Goal: Use online tool/utility: Use online tool/utility

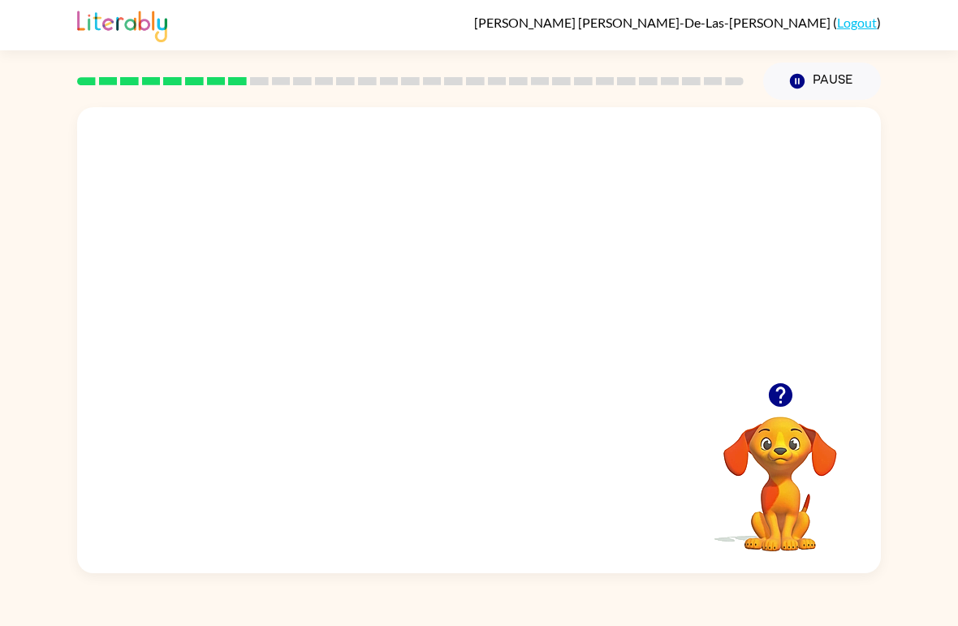
click at [810, 379] on div at bounding box center [780, 394] width 162 height 41
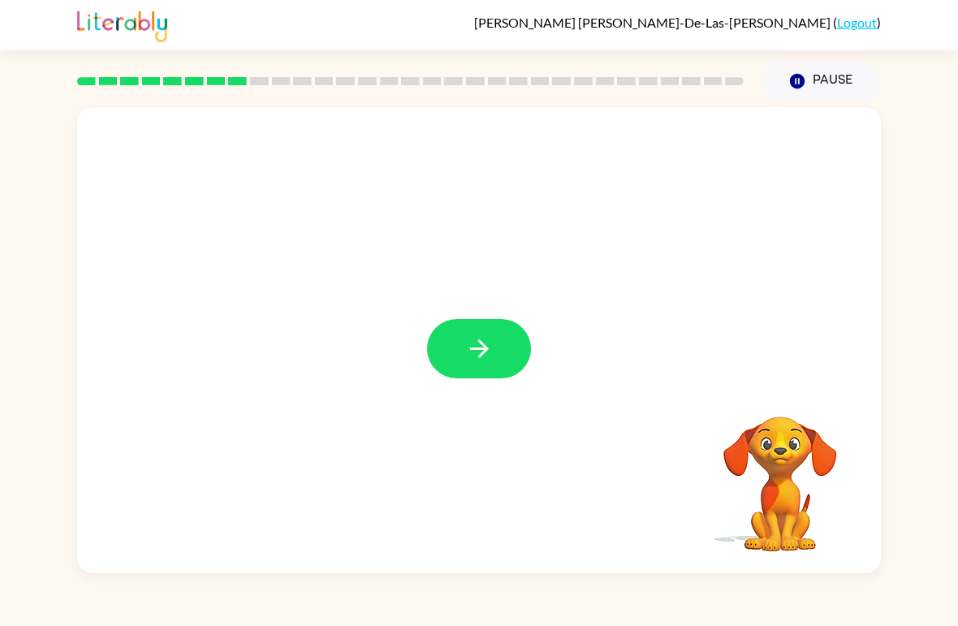
click at [479, 356] on icon "button" at bounding box center [478, 348] width 19 height 19
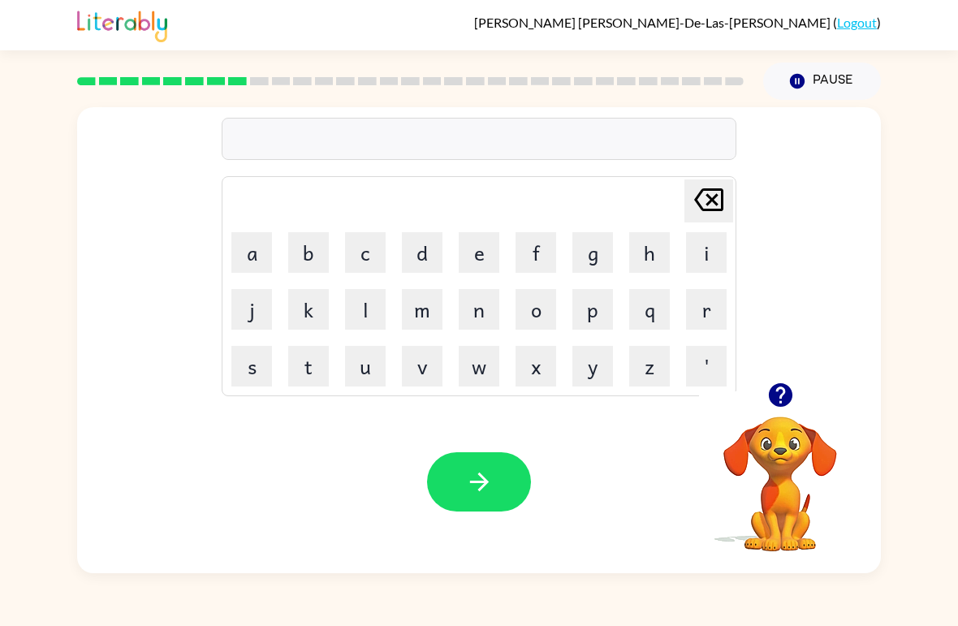
click at [415, 312] on button "m" at bounding box center [422, 309] width 41 height 41
click at [703, 256] on button "i" at bounding box center [706, 252] width 41 height 41
click at [482, 489] on icon "button" at bounding box center [478, 482] width 19 height 19
click at [941, 270] on div "[PERSON_NAME] last character input a b c d e f g h i j k l m n o p q r s t u v …" at bounding box center [479, 336] width 958 height 473
click at [797, 379] on div at bounding box center [780, 394] width 162 height 41
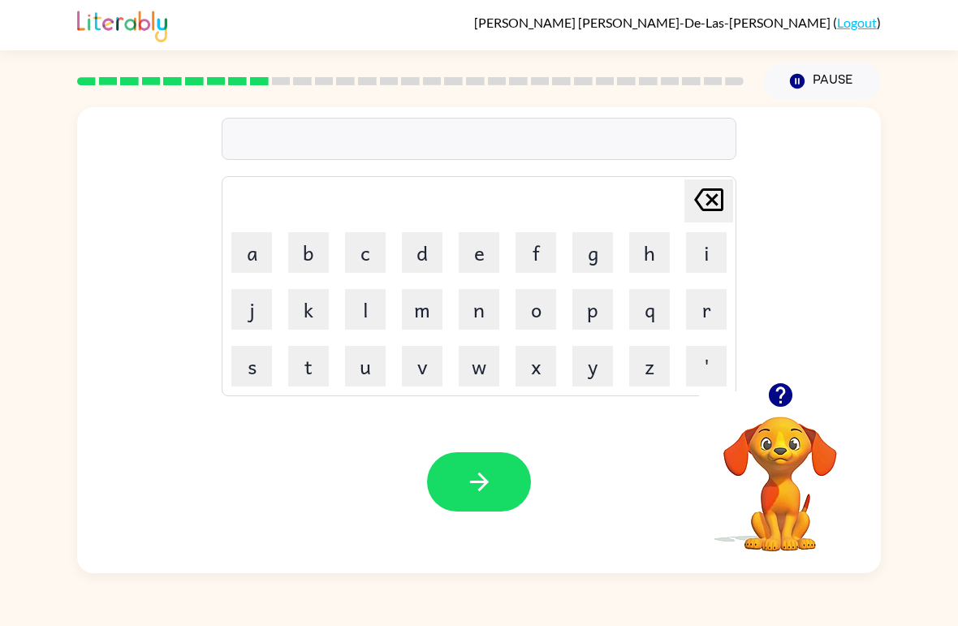
click at [775, 409] on icon "button" at bounding box center [781, 395] width 28 height 28
click at [488, 483] on icon "button" at bounding box center [478, 482] width 19 height 19
click at [480, 481] on icon "button" at bounding box center [479, 482] width 28 height 28
click at [806, 382] on div at bounding box center [780, 394] width 162 height 41
click at [775, 410] on button "button" at bounding box center [780, 394] width 41 height 41
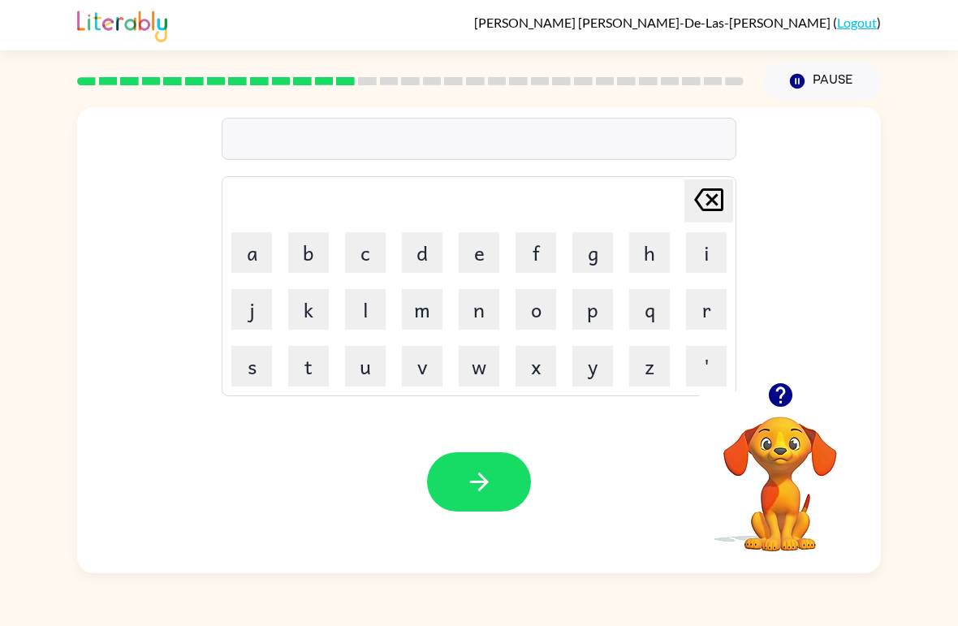
click at [778, 398] on icon "button" at bounding box center [780, 395] width 24 height 24
click at [785, 401] on icon "button" at bounding box center [780, 395] width 24 height 24
click at [477, 471] on icon "button" at bounding box center [479, 482] width 28 height 28
click at [792, 382] on icon "button" at bounding box center [781, 395] width 28 height 28
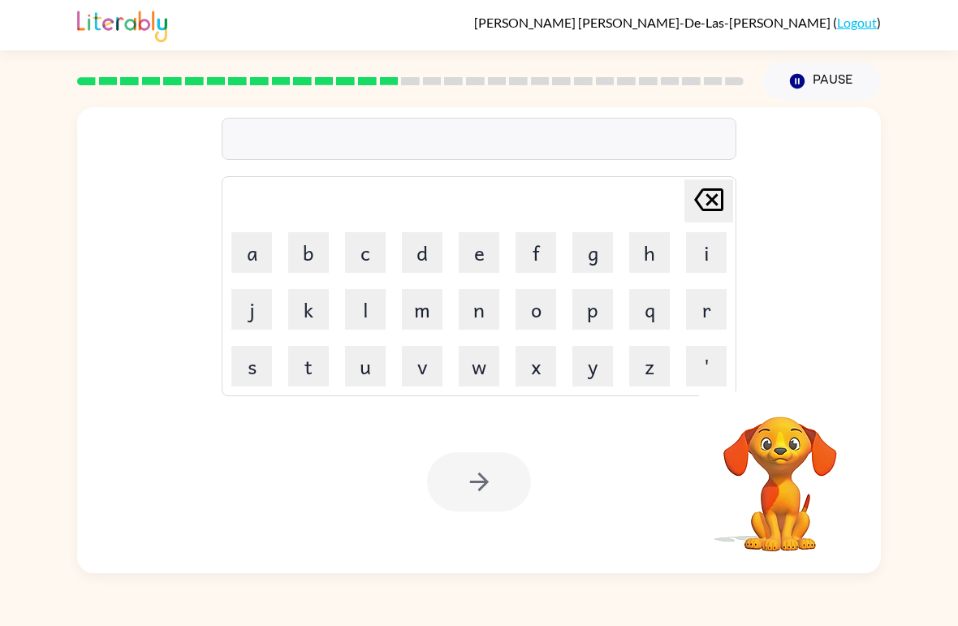
click at [813, 408] on video "Your browser must support playing .mp4 files to use Literably. Please try using…" at bounding box center [780, 472] width 162 height 162
click at [812, 408] on video "Your browser must support playing .mp4 files to use Literably. Please try using…" at bounding box center [780, 472] width 162 height 162
click at [784, 395] on video "Your browser must support playing .mp4 files to use Literably. Please try using…" at bounding box center [780, 472] width 162 height 162
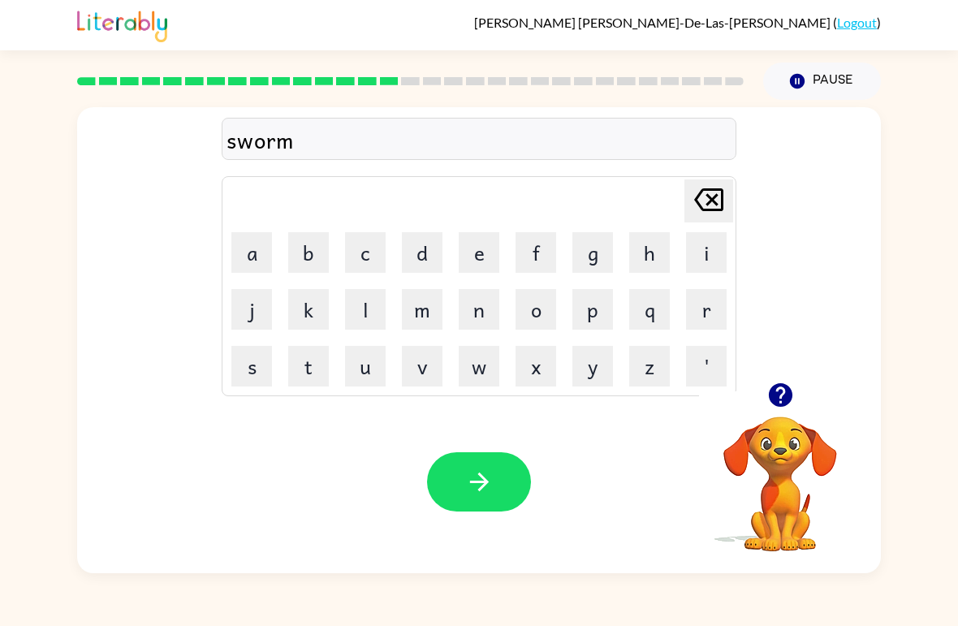
click at [475, 460] on button "button" at bounding box center [479, 481] width 104 height 59
click at [486, 508] on button "button" at bounding box center [479, 481] width 104 height 59
click at [758, 375] on div at bounding box center [780, 394] width 162 height 41
click at [789, 402] on icon "button" at bounding box center [780, 395] width 24 height 24
click at [798, 397] on button "button" at bounding box center [780, 394] width 41 height 41
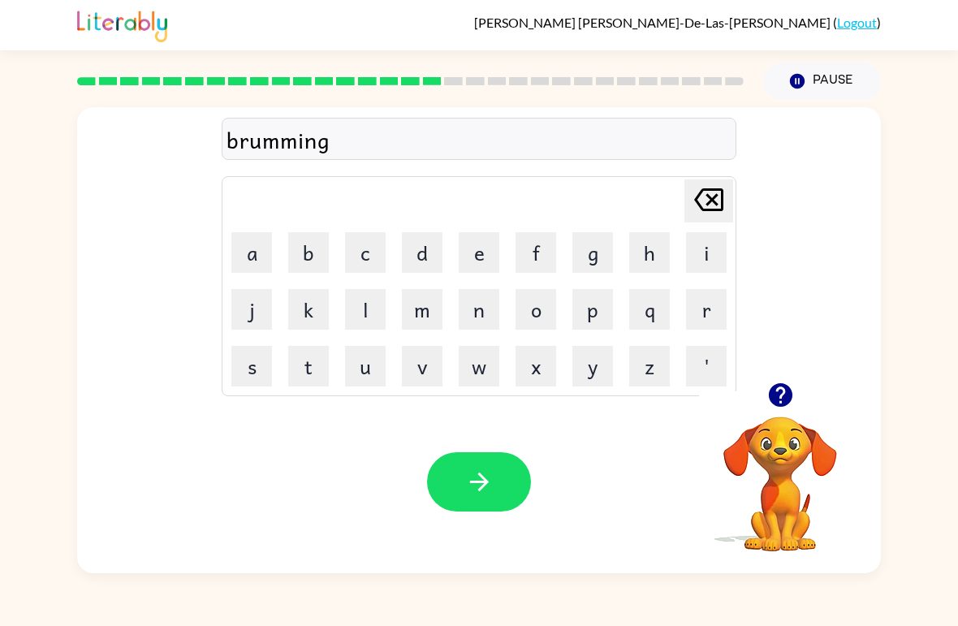
click at [485, 469] on icon "button" at bounding box center [479, 482] width 28 height 28
click at [461, 495] on button "button" at bounding box center [479, 481] width 104 height 59
click at [469, 483] on icon "button" at bounding box center [479, 482] width 28 height 28
click at [807, 383] on div at bounding box center [780, 394] width 162 height 41
click at [784, 391] on icon "button" at bounding box center [781, 395] width 28 height 28
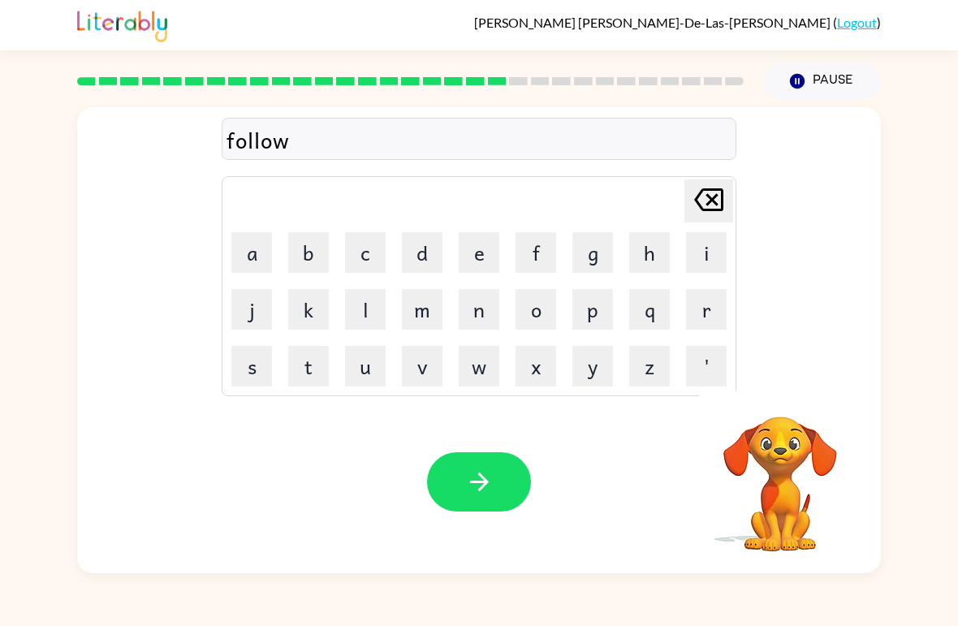
click at [469, 530] on div "Your browser must support playing .mp4 files to use Literably. Please try using…" at bounding box center [479, 482] width 804 height 183
click at [482, 470] on icon "button" at bounding box center [479, 482] width 28 height 28
click at [481, 501] on button "button" at bounding box center [479, 481] width 104 height 59
click at [464, 489] on button "button" at bounding box center [479, 481] width 104 height 59
click at [463, 503] on button "button" at bounding box center [479, 481] width 104 height 59
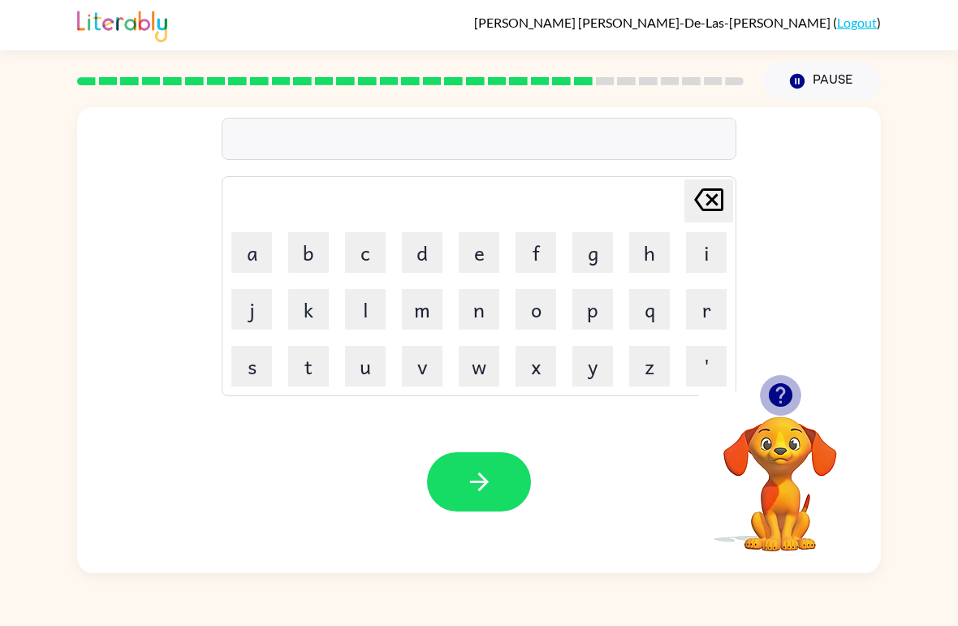
click at [783, 401] on icon "button" at bounding box center [780, 395] width 24 height 24
click at [467, 494] on icon "button" at bounding box center [479, 482] width 28 height 28
click at [493, 484] on icon "button" at bounding box center [479, 482] width 28 height 28
click at [407, 391] on td "v" at bounding box center [422, 366] width 55 height 55
